Goal: Navigation & Orientation: Find specific page/section

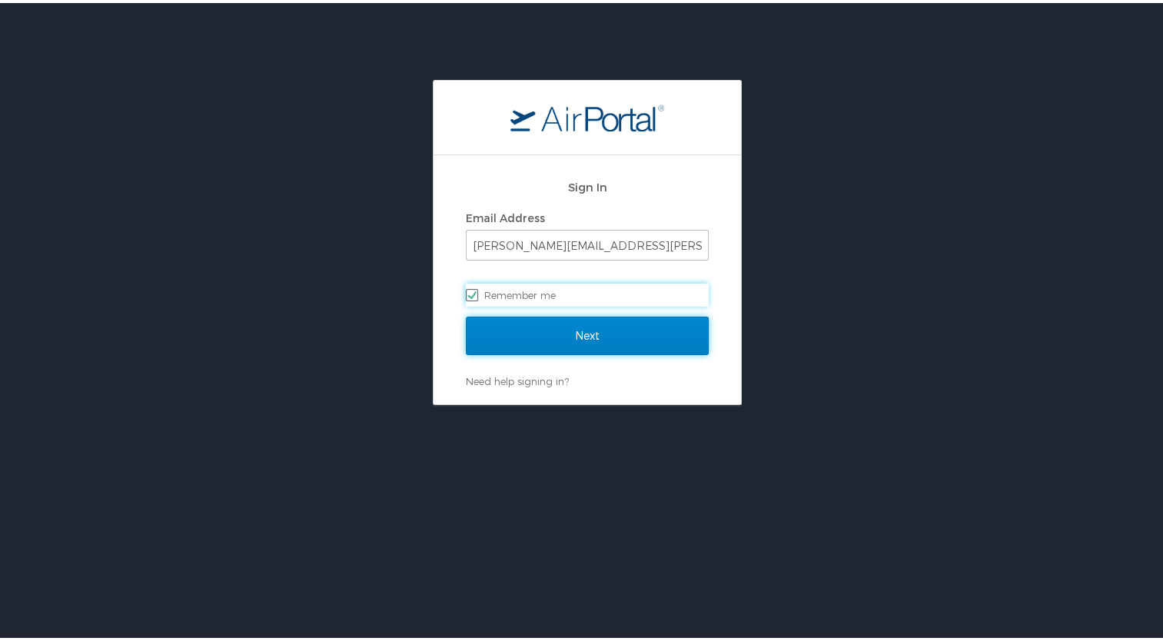
click at [549, 342] on input "Next" at bounding box center [587, 333] width 243 height 38
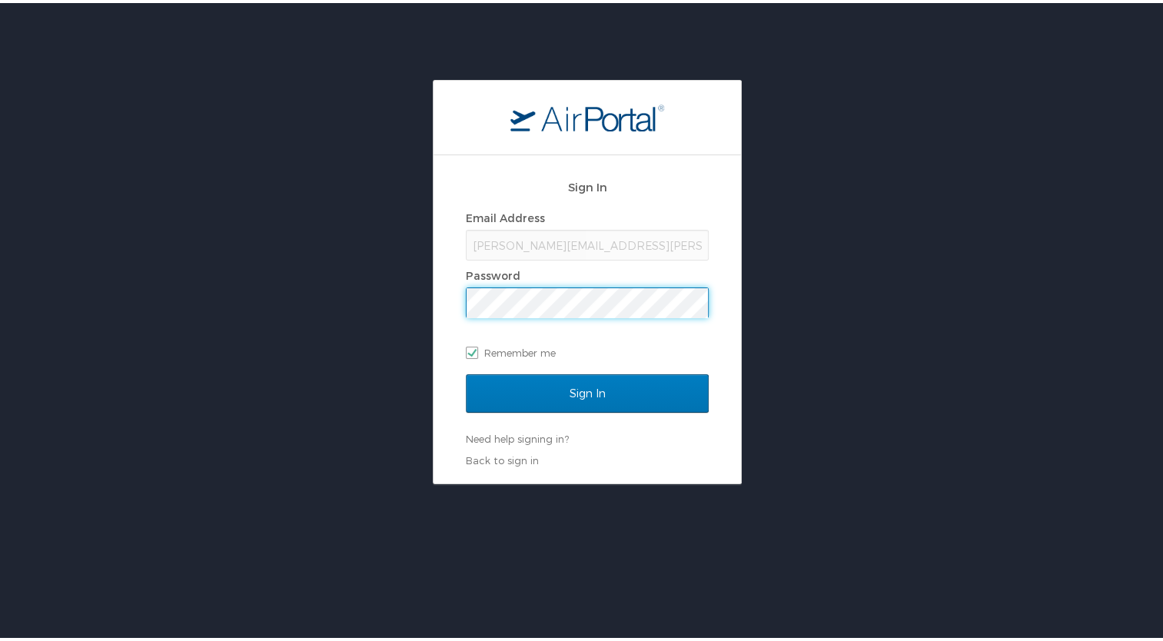
click at [466, 371] on input "Sign In" at bounding box center [587, 390] width 243 height 38
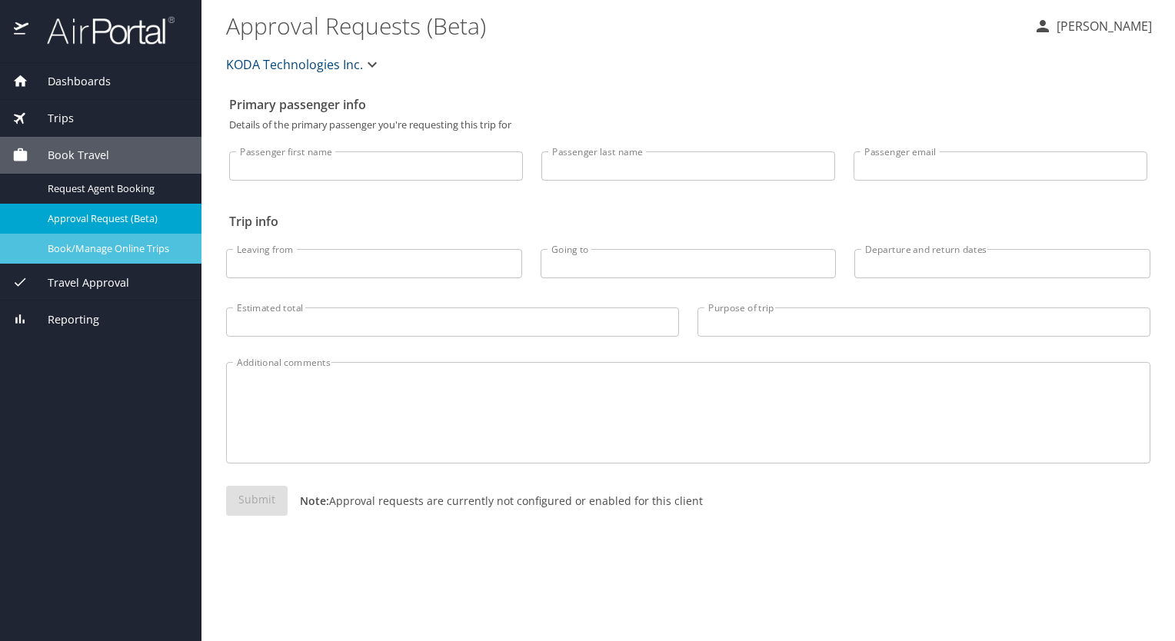
click at [149, 251] on span "Book/Manage Online Trips" at bounding box center [115, 248] width 135 height 15
